Goal: Transaction & Acquisition: Purchase product/service

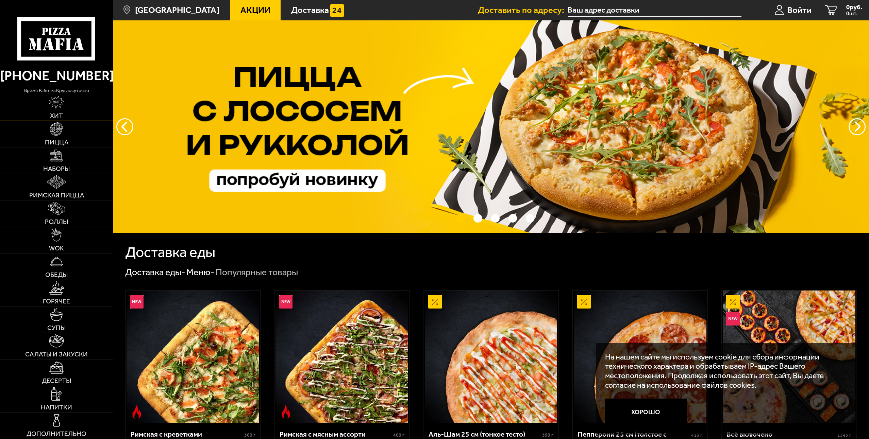
click at [61, 116] on span "Хит" at bounding box center [56, 116] width 13 height 6
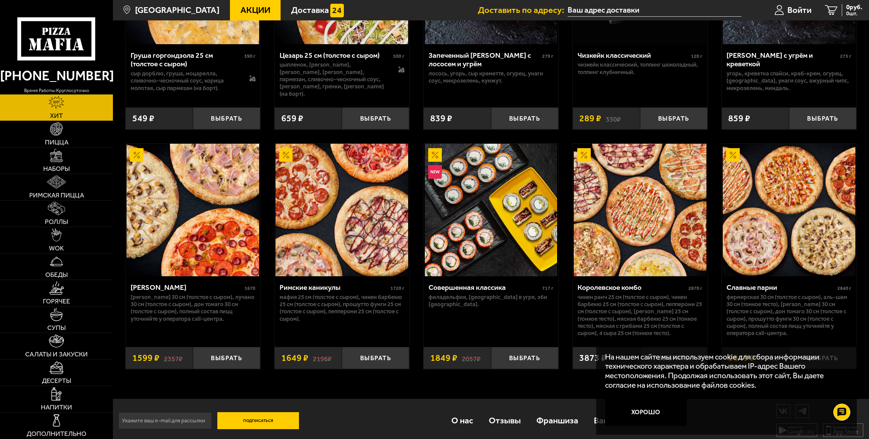
scroll to position [410, 0]
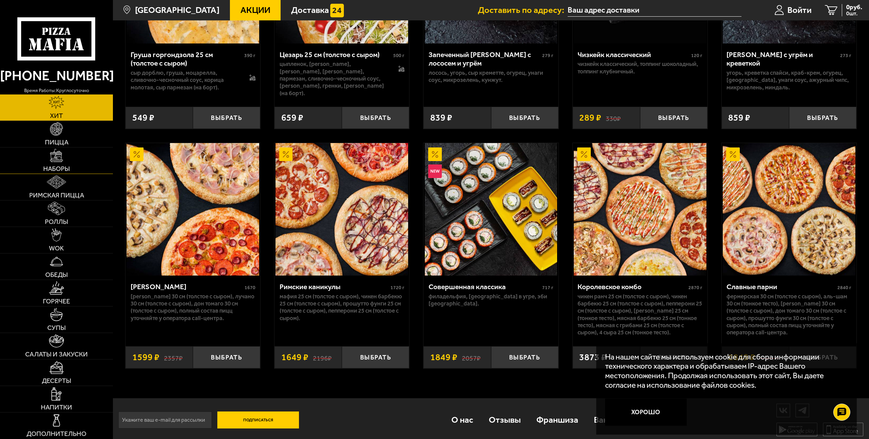
click at [73, 162] on link "Наборы" at bounding box center [56, 161] width 113 height 26
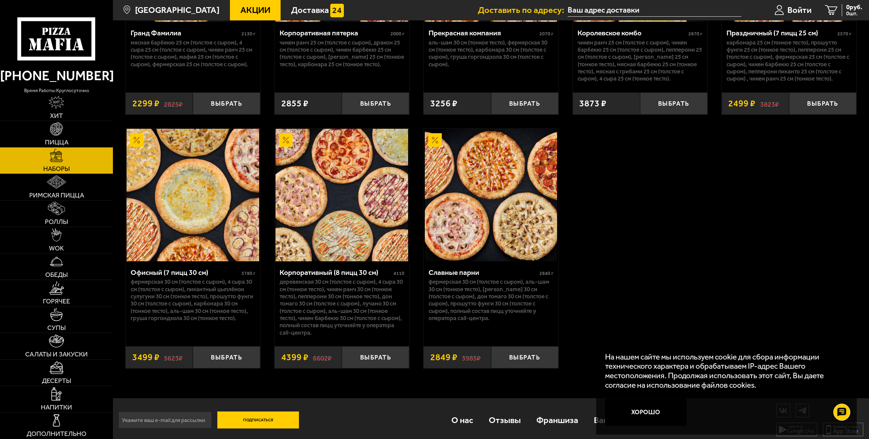
scroll to position [1351, 0]
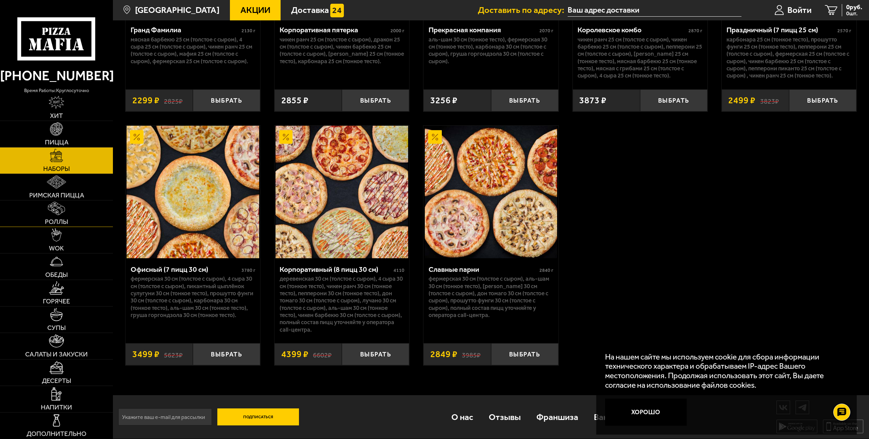
click at [63, 212] on img at bounding box center [56, 208] width 17 height 13
